Goal: Navigation & Orientation: Find specific page/section

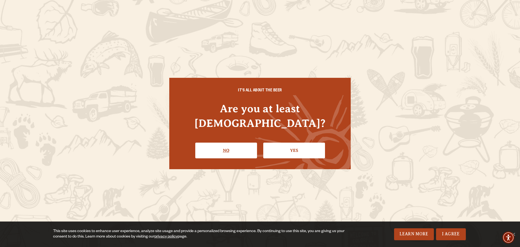
click at [207, 142] on link "No" at bounding box center [226, 150] width 62 height 16
click at [289, 145] on link "Yes" at bounding box center [294, 150] width 62 height 16
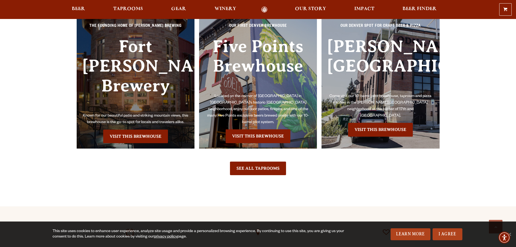
scroll to position [1326, 0]
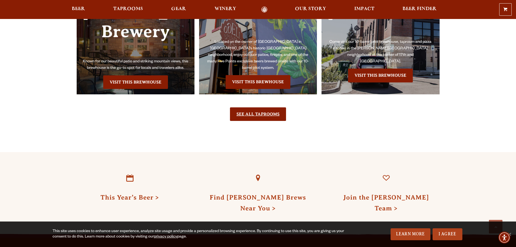
click at [261, 114] on link "See All Taprooms" at bounding box center [258, 114] width 56 height 14
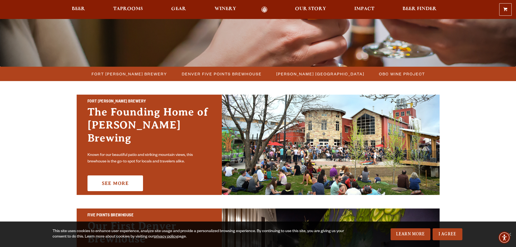
scroll to position [108, 0]
